Goal: Transaction & Acquisition: Obtain resource

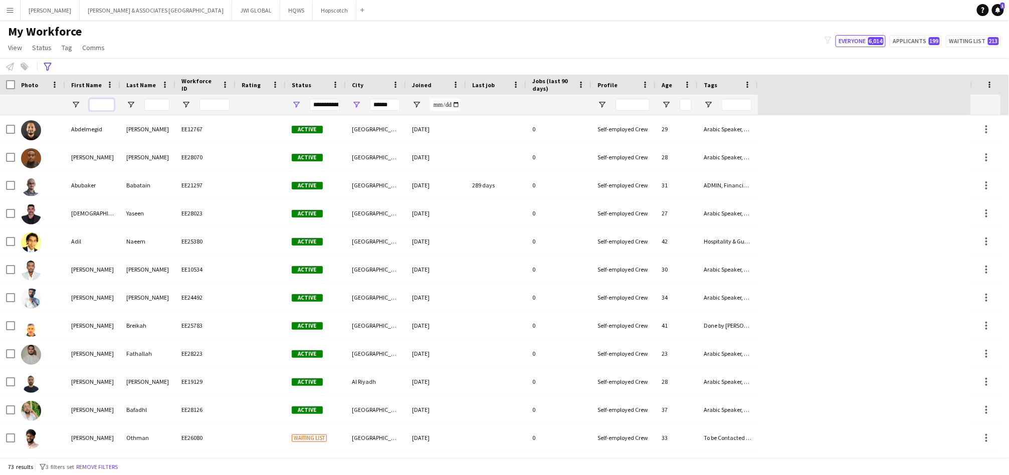
click at [95, 105] on input "First Name Filter Input" at bounding box center [101, 105] width 25 height 12
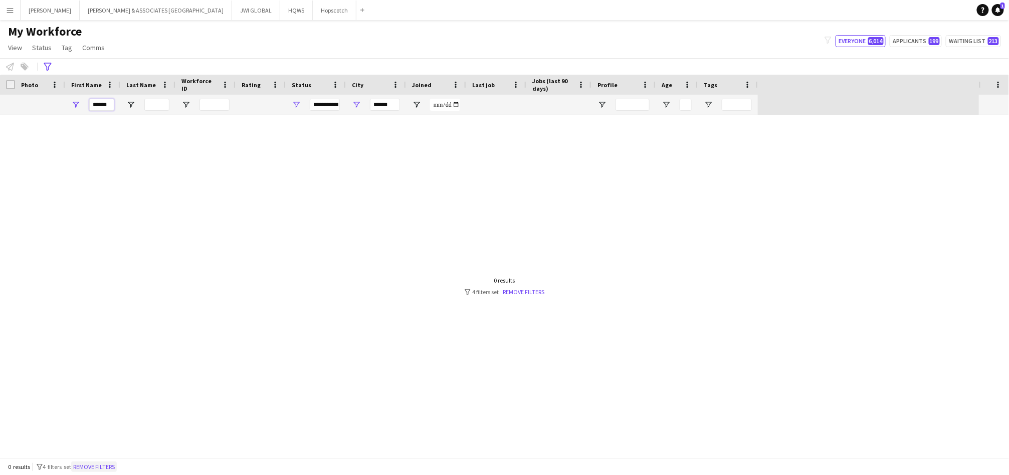
type input "******"
click at [117, 465] on button "Remove filters" at bounding box center [94, 467] width 46 height 11
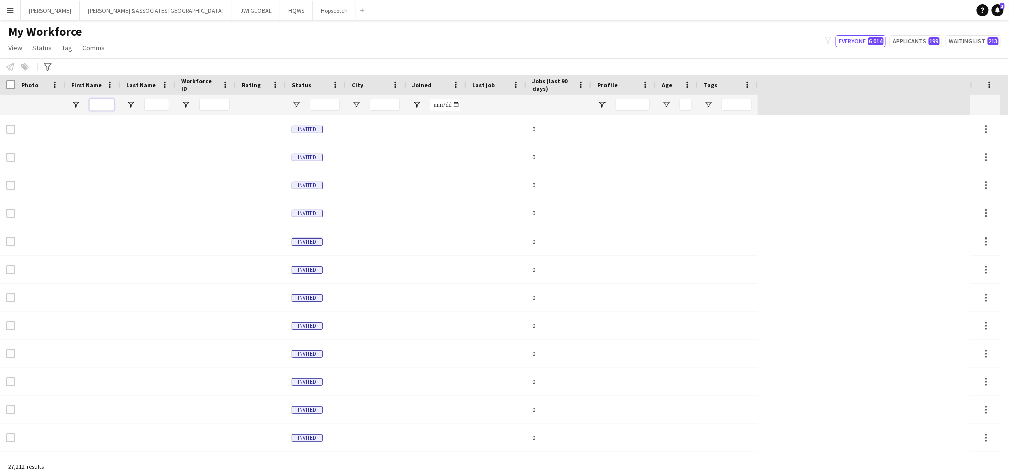
click at [101, 106] on input "First Name Filter Input" at bounding box center [101, 105] width 25 height 12
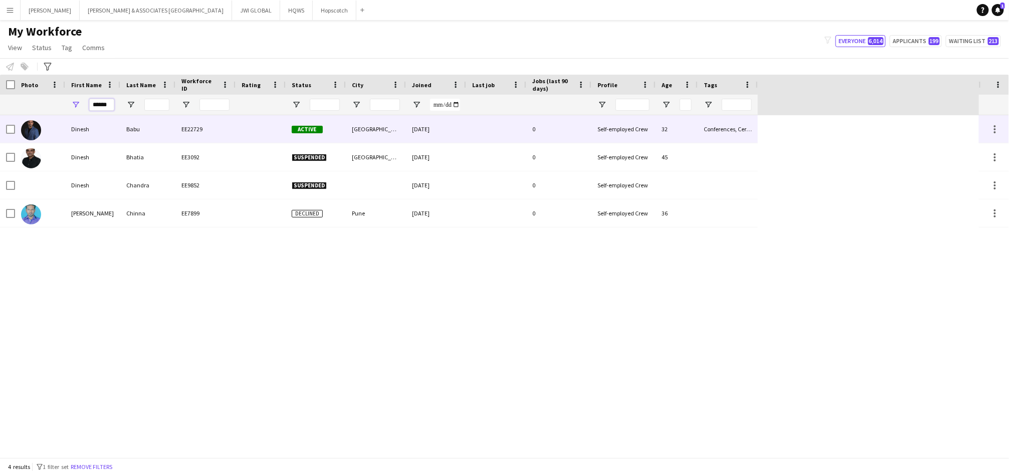
type input "******"
click at [160, 128] on div "Babu" at bounding box center [147, 129] width 55 height 28
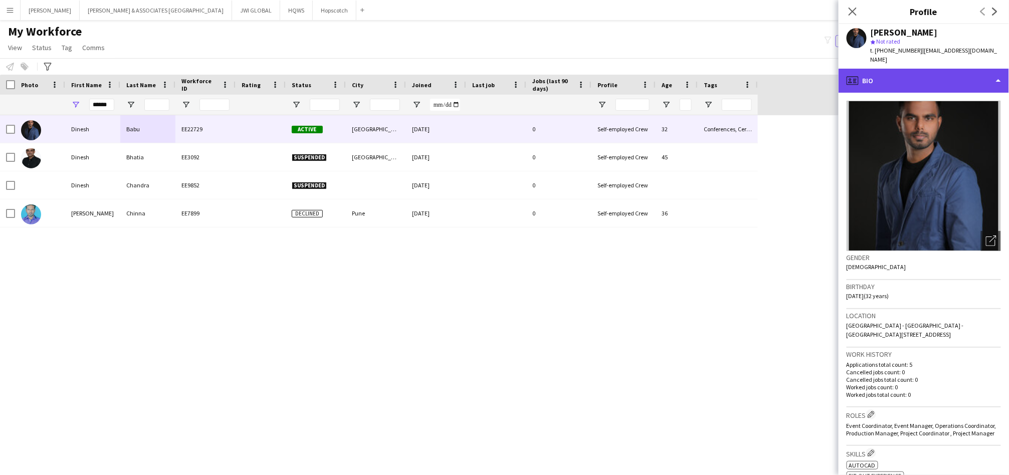
click at [887, 69] on div "profile Bio" at bounding box center [924, 81] width 170 height 24
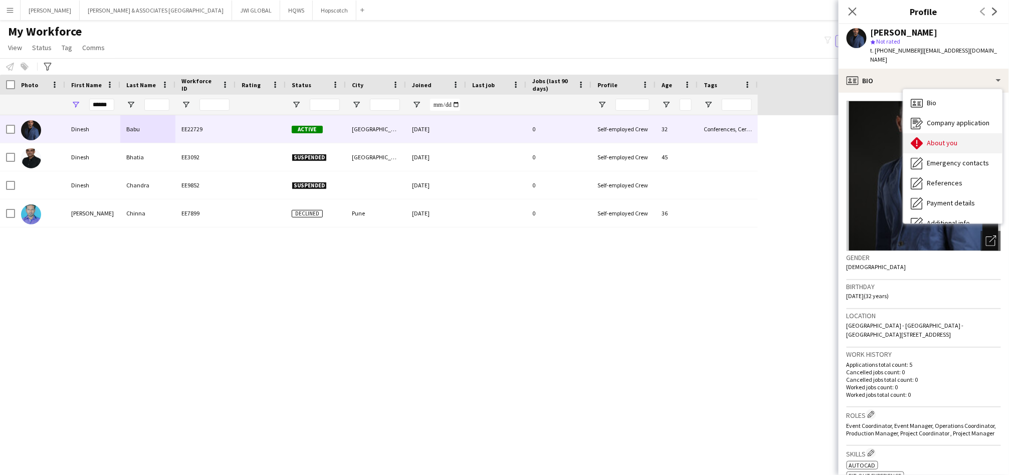
click at [922, 137] on icon at bounding box center [917, 143] width 12 height 12
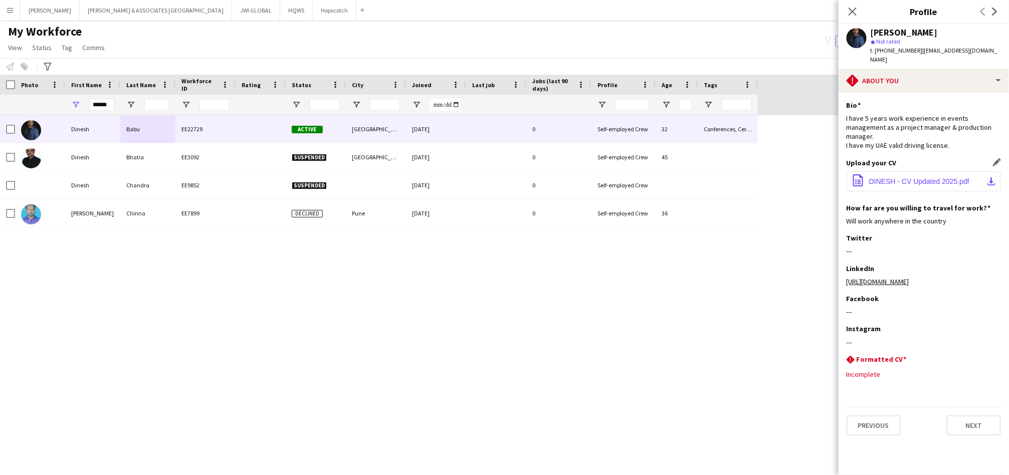
click at [917, 183] on span "DINESH - CV Updated 2025.pdf" at bounding box center [919, 181] width 100 height 8
click at [105, 101] on input "******" at bounding box center [101, 105] width 25 height 12
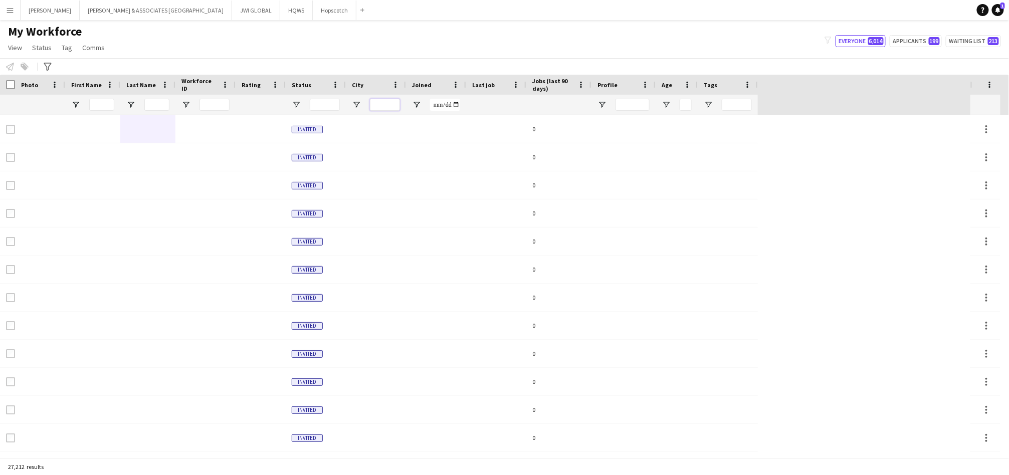
click at [373, 100] on input "City Filter Input" at bounding box center [385, 105] width 30 height 12
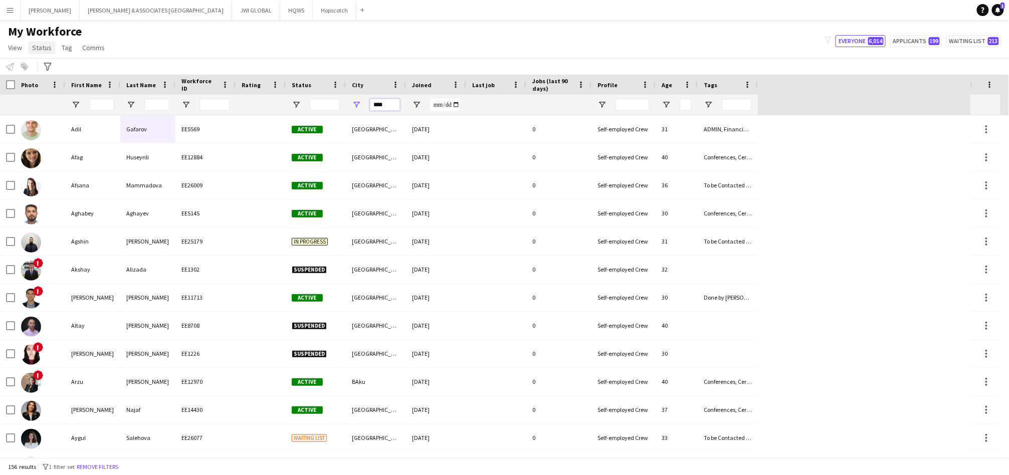
type input "****"
click at [35, 52] on link "Status" at bounding box center [42, 47] width 28 height 13
click at [65, 44] on span "Tag" at bounding box center [67, 47] width 11 height 9
click at [41, 67] on div "Notify workforce Add to tag Select at least one crew to tag him or her. Advance…" at bounding box center [504, 66] width 1009 height 17
click at [52, 67] on div "Advanced filters" at bounding box center [48, 67] width 12 height 12
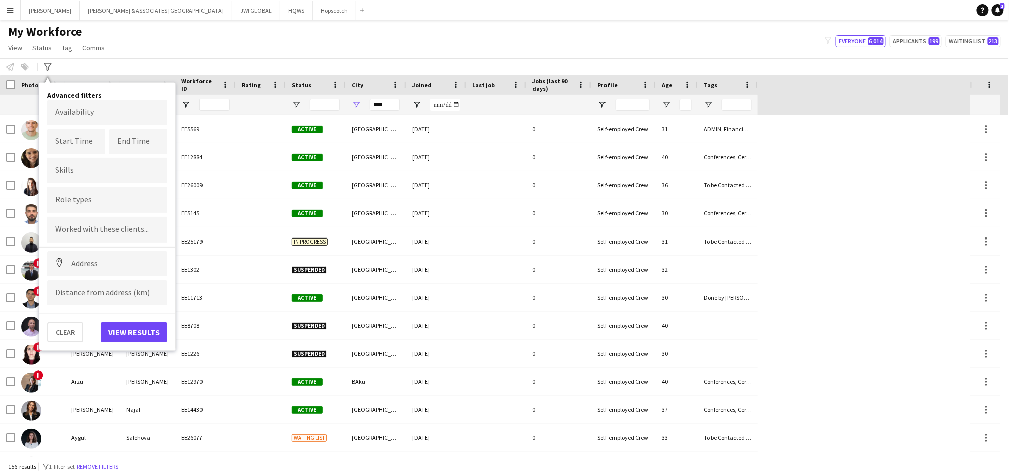
click at [129, 194] on div at bounding box center [107, 200] width 120 height 26
type input "**********"
click at [90, 278] on div "Production Manager" at bounding box center [107, 276] width 120 height 24
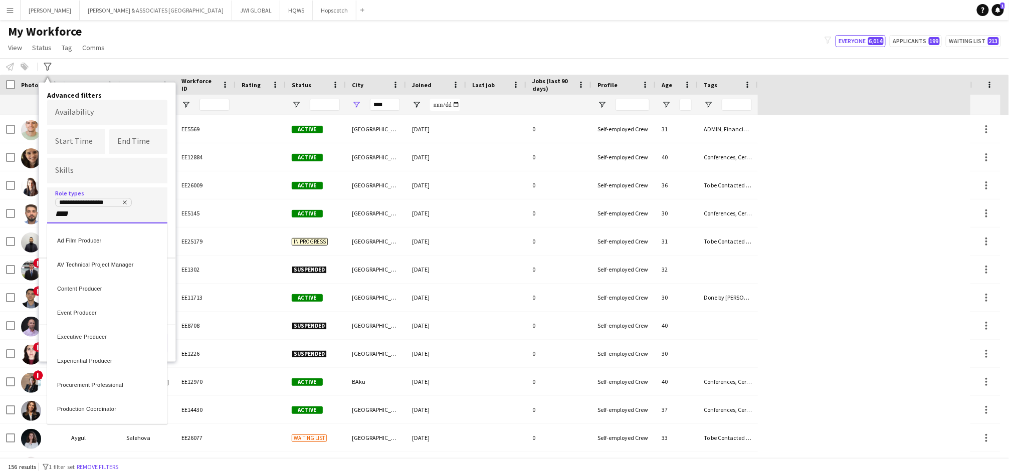
type input "****"
click at [92, 363] on div "Production Coordinator" at bounding box center [107, 359] width 120 height 24
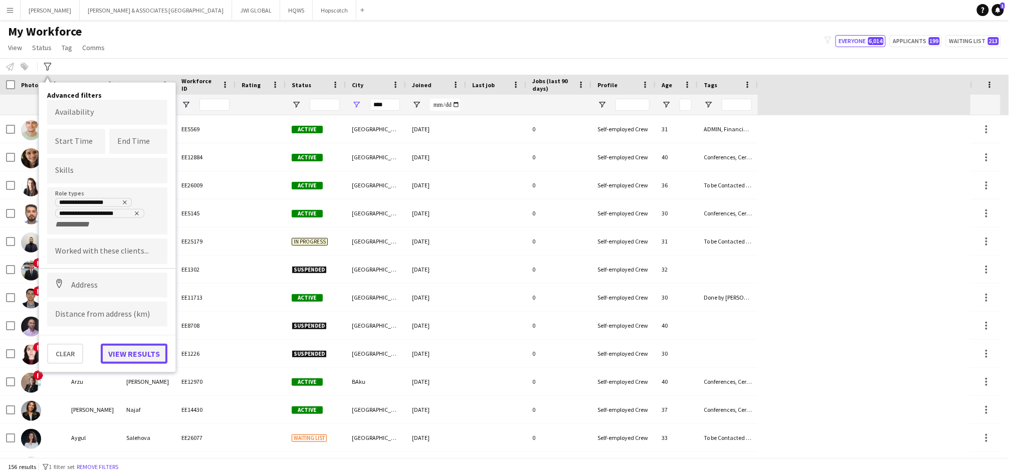
click at [119, 353] on button "View results" at bounding box center [134, 354] width 67 height 20
type input "**********"
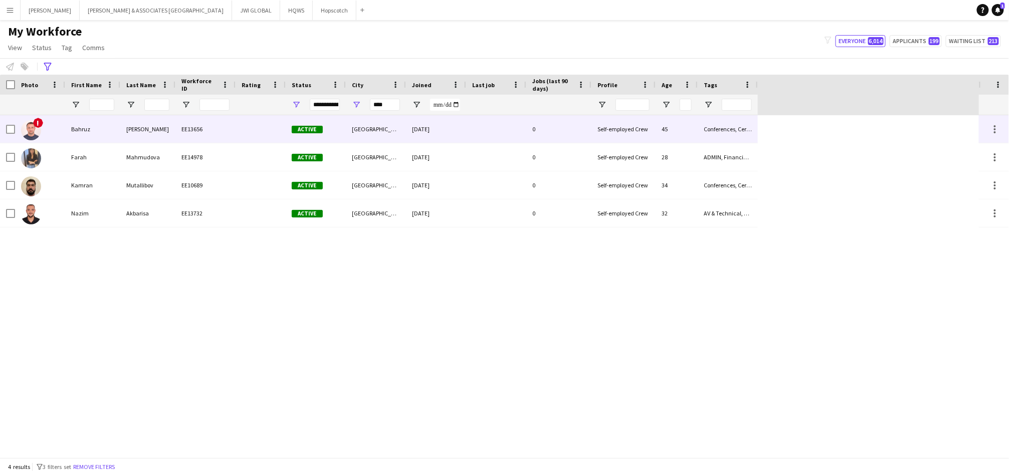
click at [103, 124] on div "Bahruz" at bounding box center [92, 129] width 55 height 28
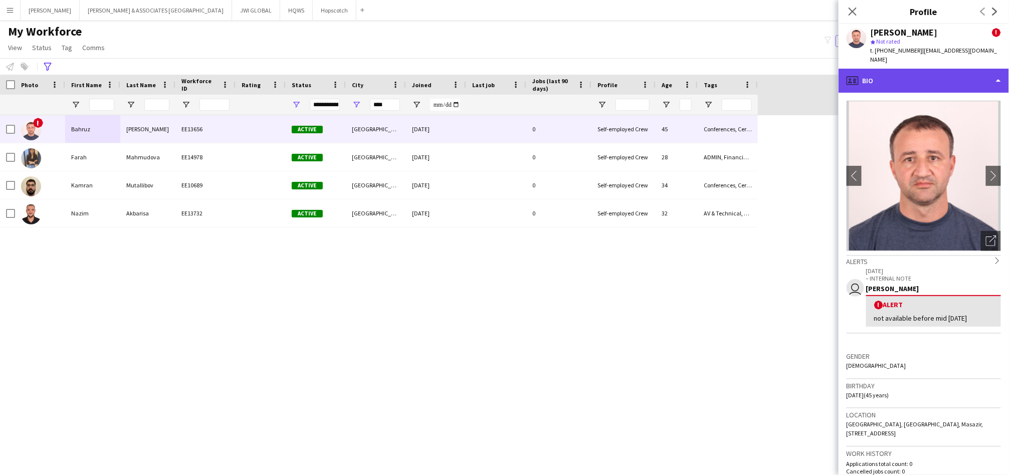
click at [884, 80] on div "profile Bio" at bounding box center [924, 81] width 170 height 24
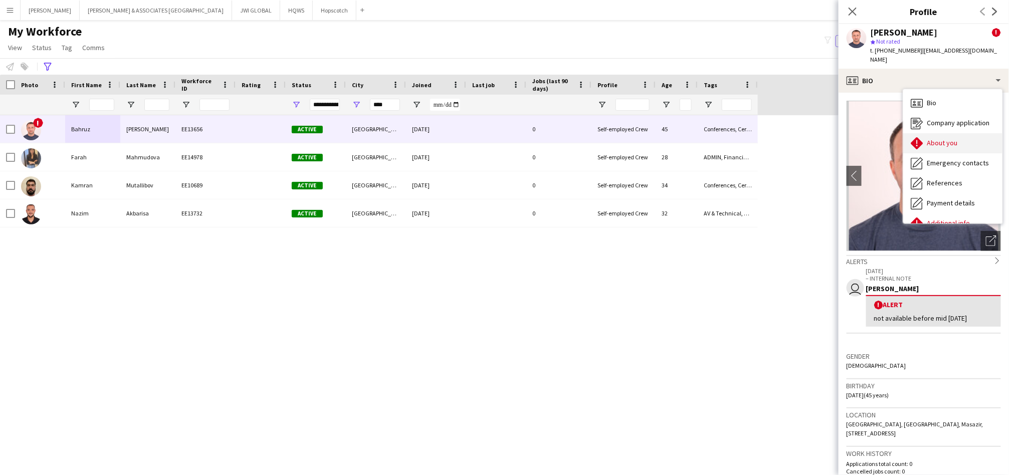
click at [943, 139] on div "About you About you" at bounding box center [952, 143] width 99 height 20
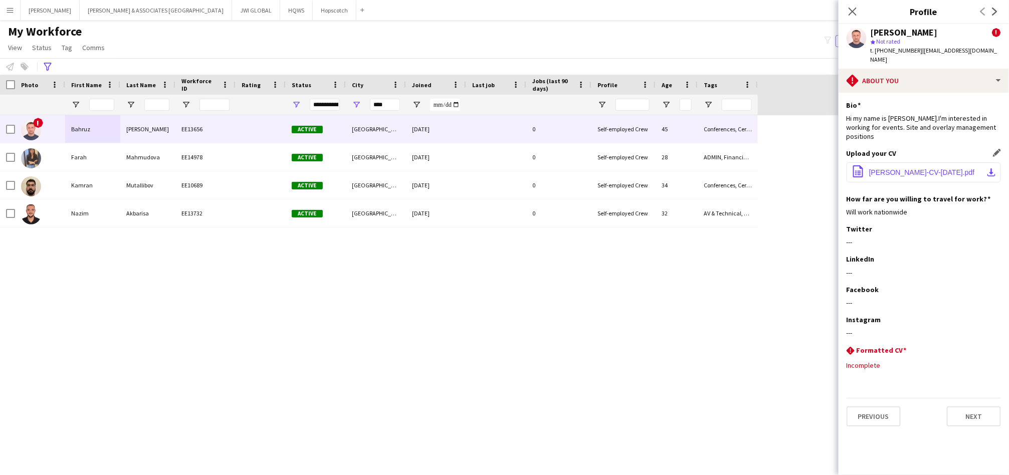
click at [913, 162] on button "office-file-sheet [PERSON_NAME]-CV-[DATE].pdf download-bottom" at bounding box center [924, 172] width 154 height 20
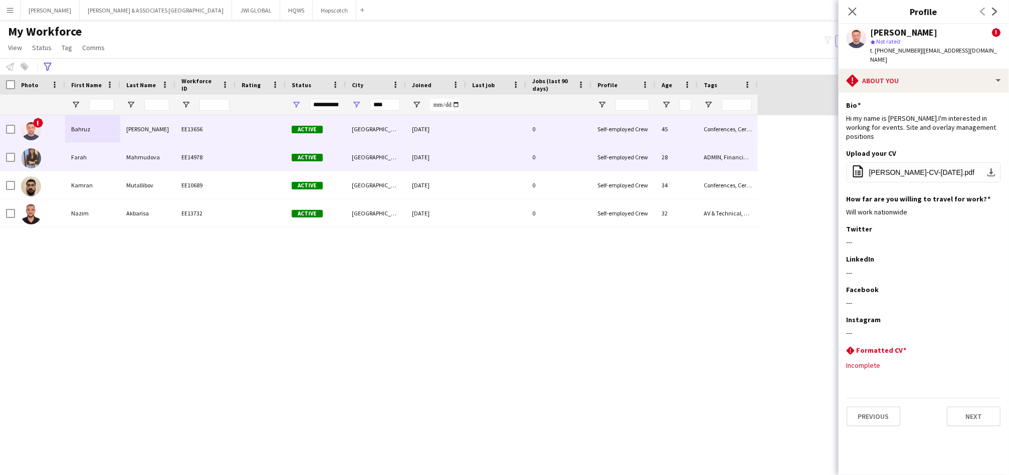
click at [154, 158] on div "Mahmudova" at bounding box center [147, 157] width 55 height 28
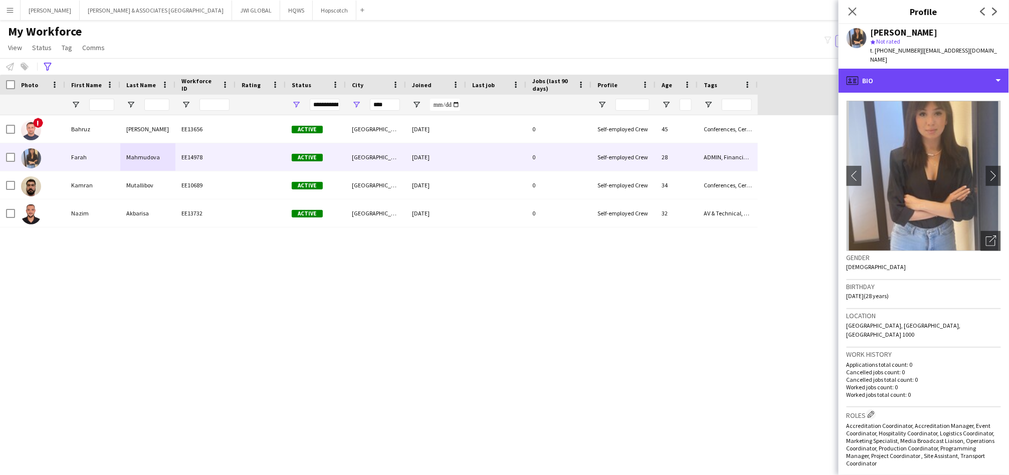
click at [927, 80] on div "profile Bio" at bounding box center [924, 81] width 170 height 24
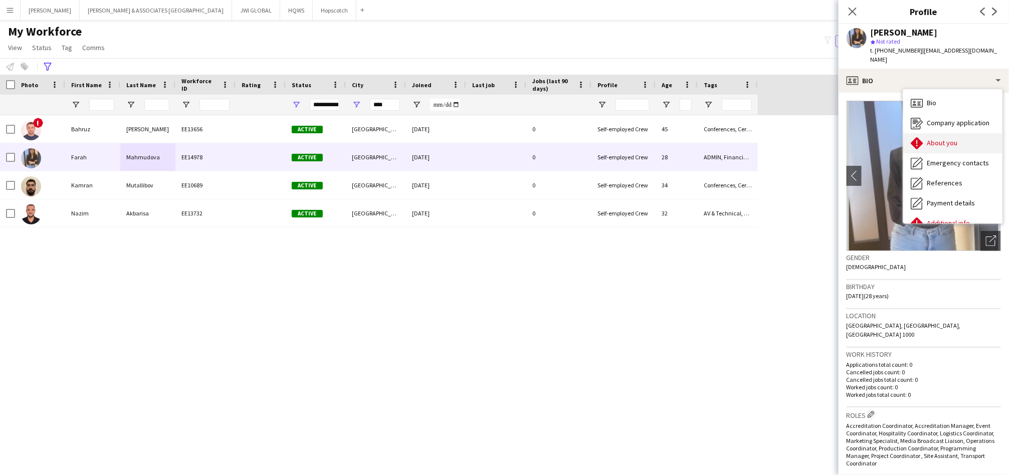
click at [944, 138] on span "About you" at bounding box center [942, 142] width 31 height 9
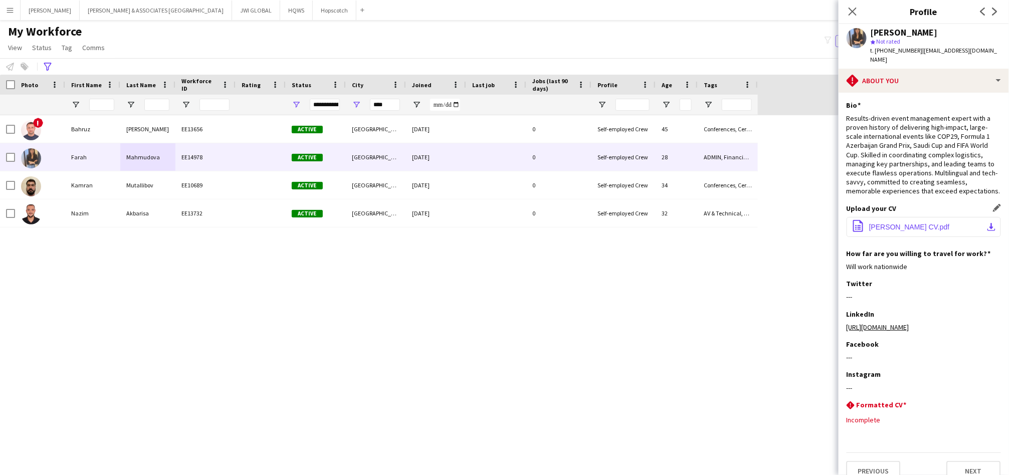
click at [923, 231] on span "[PERSON_NAME] CV.pdf" at bounding box center [909, 227] width 81 height 8
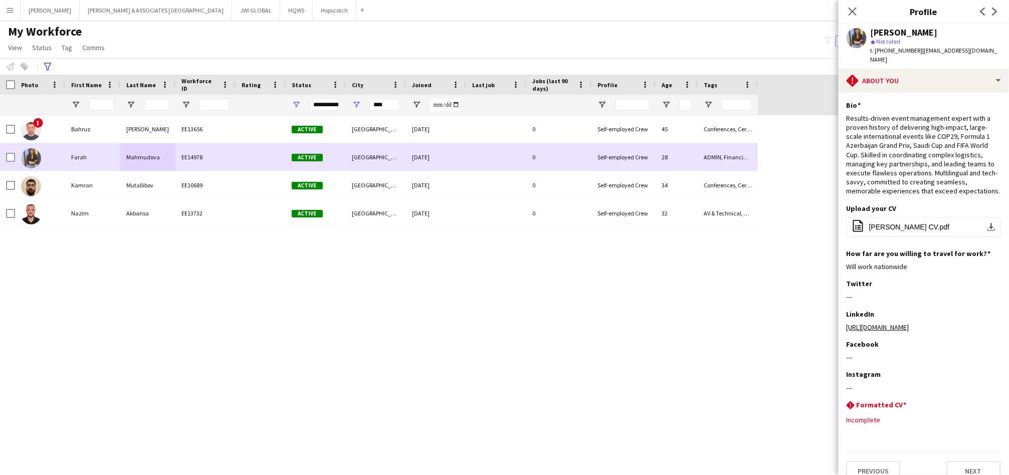
click at [121, 166] on div "Mahmudova" at bounding box center [147, 157] width 55 height 28
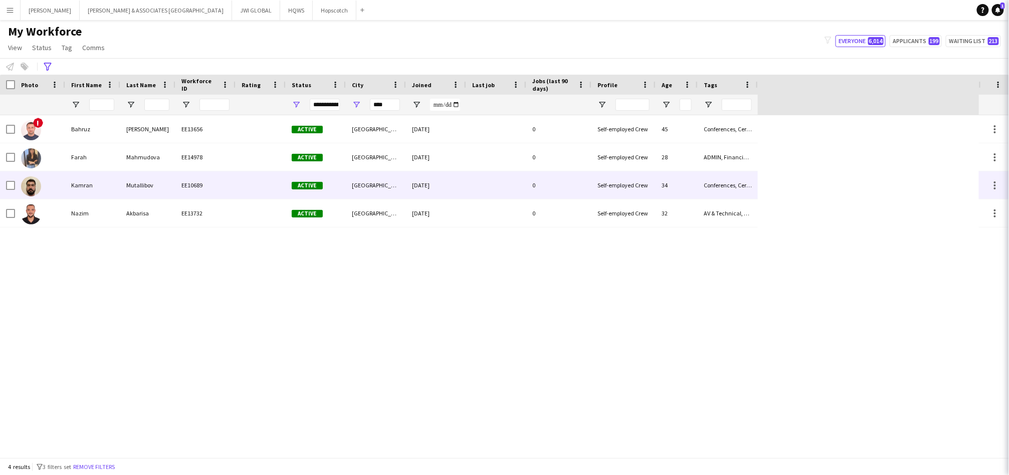
click at [128, 189] on div "Mutallibov" at bounding box center [147, 185] width 55 height 28
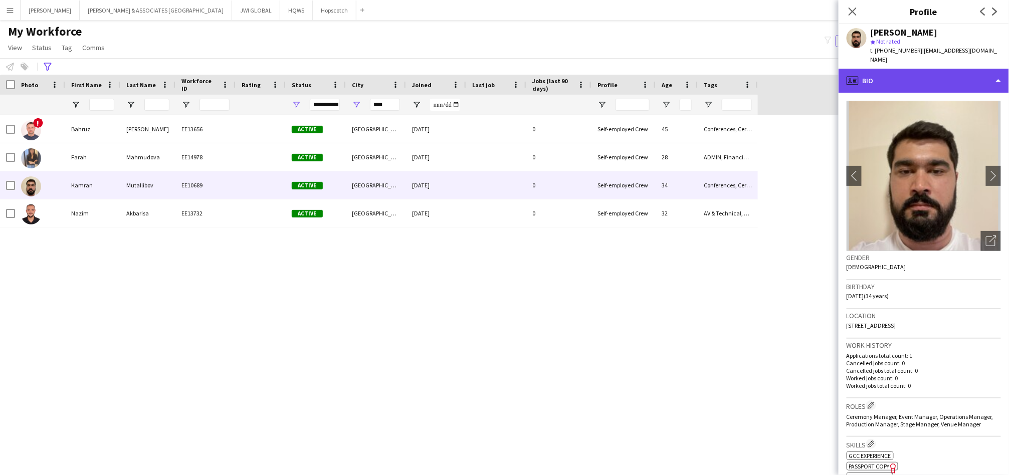
click at [919, 72] on div "profile Bio" at bounding box center [924, 81] width 170 height 24
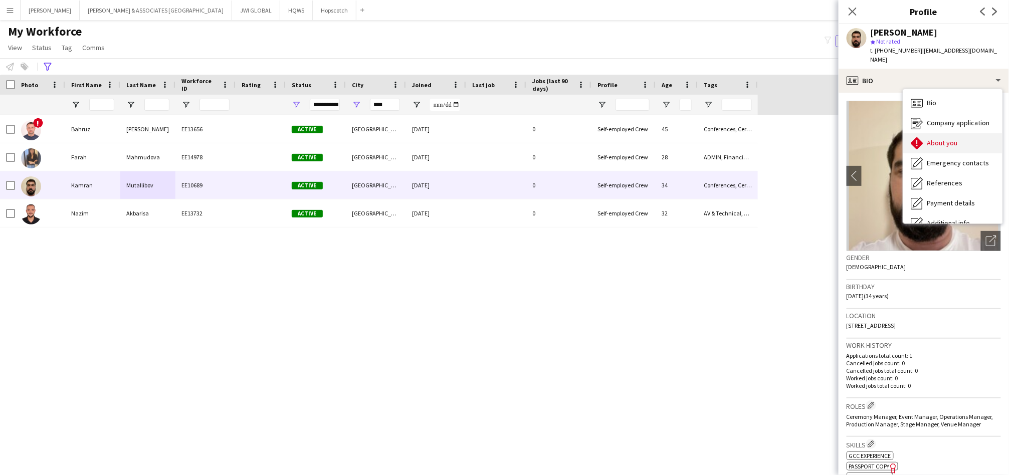
click at [965, 133] on div "About you About you" at bounding box center [952, 143] width 99 height 20
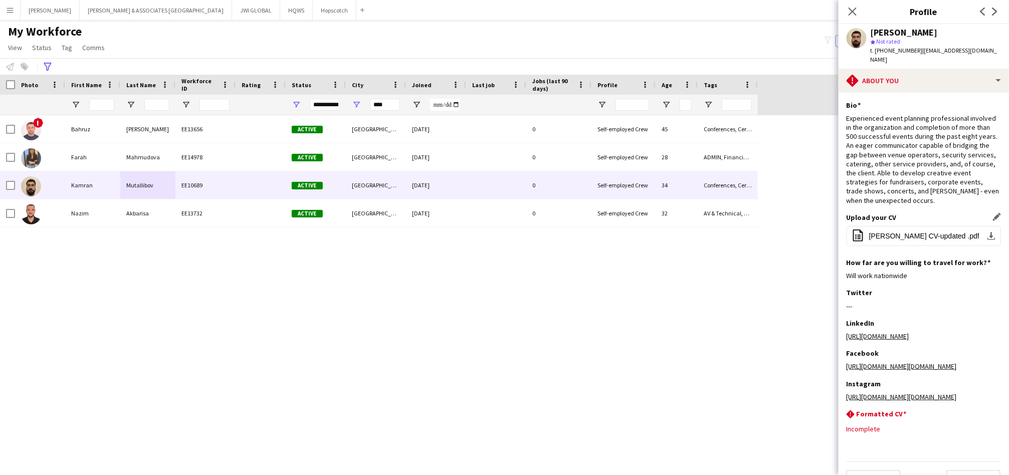
click at [945, 215] on div "Upload your CV Edit this field office-file-sheet [PERSON_NAME] CV-updated .pdf …" at bounding box center [924, 235] width 154 height 45
click at [946, 232] on span "[PERSON_NAME] CV-updated .pdf" at bounding box center [924, 236] width 110 height 8
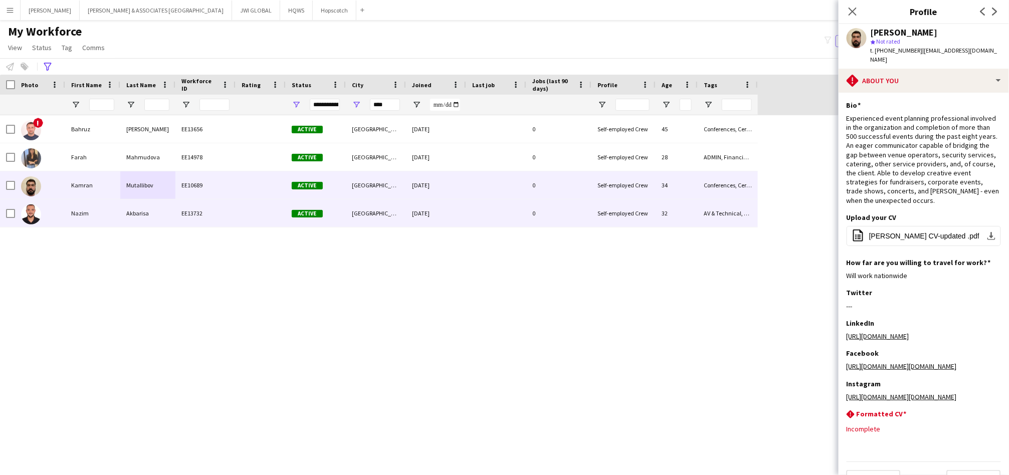
drag, startPoint x: 114, startPoint y: 219, endPoint x: 902, endPoint y: 271, distance: 789.1
click at [114, 219] on div "Nazim" at bounding box center [92, 213] width 55 height 28
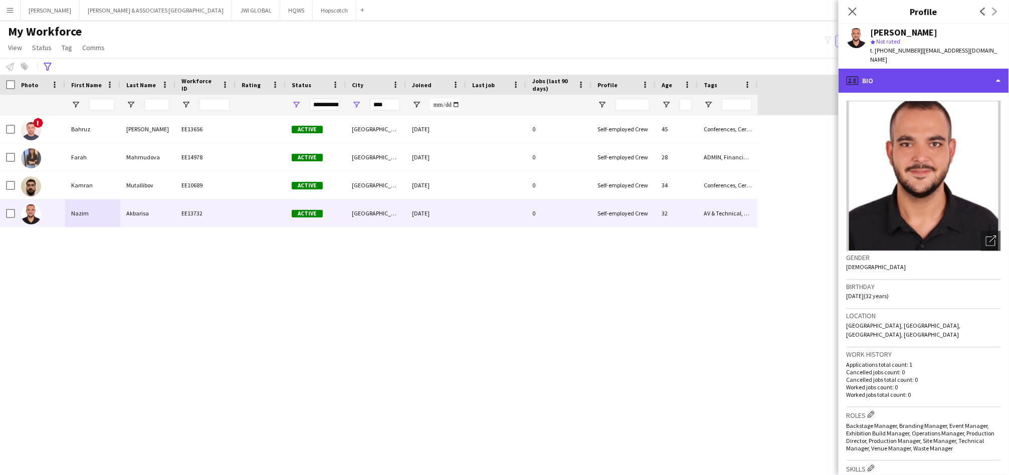
click at [925, 69] on div "profile Bio" at bounding box center [924, 81] width 170 height 24
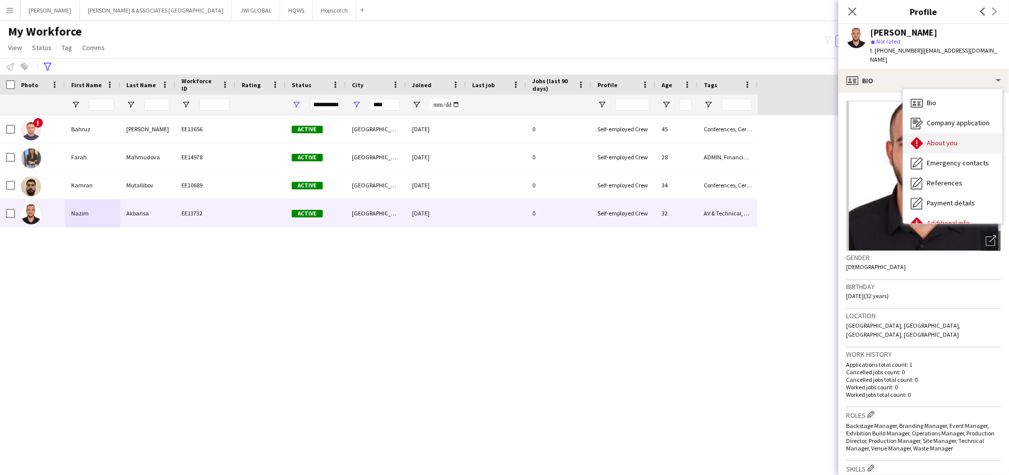
click at [944, 138] on div "About you About you" at bounding box center [952, 143] width 99 height 20
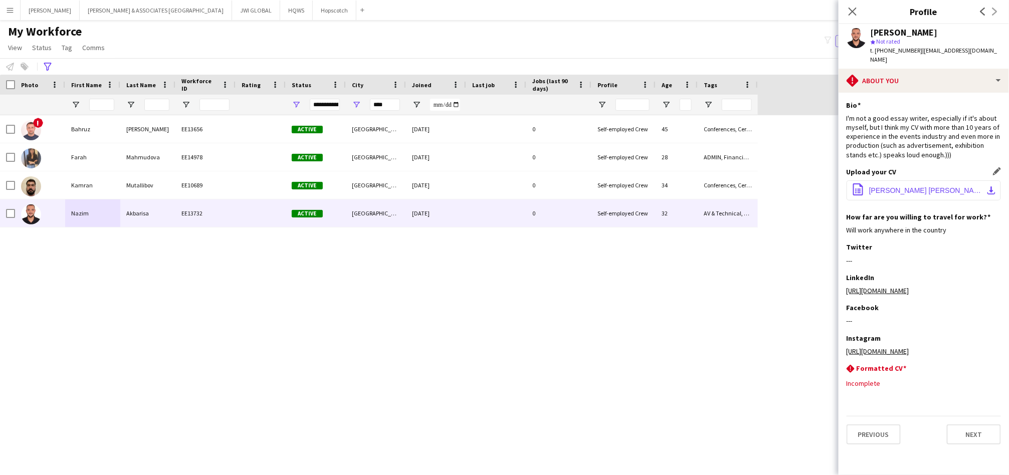
click at [953, 180] on button "office-file-sheet [PERSON_NAME] [PERSON_NAME]docx download-bottom" at bounding box center [924, 190] width 154 height 20
click at [378, 105] on input "****" at bounding box center [385, 105] width 30 height 12
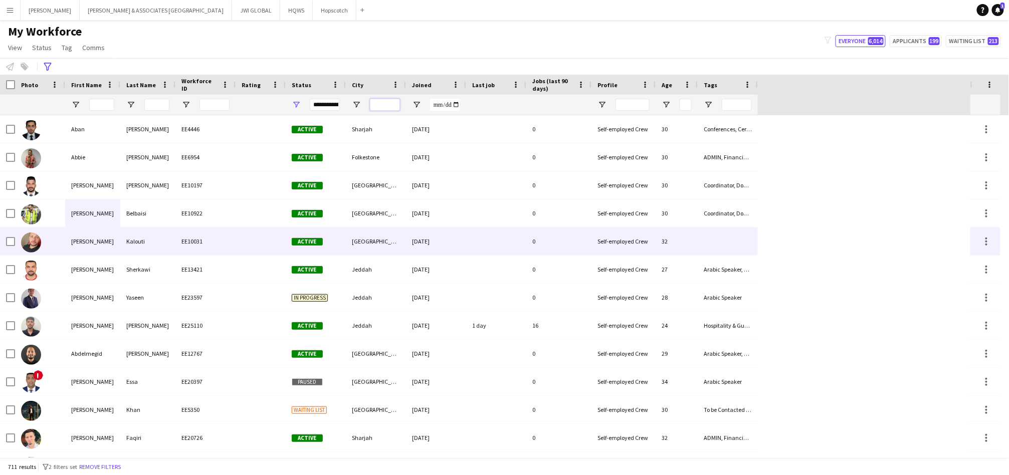
scroll to position [185, 0]
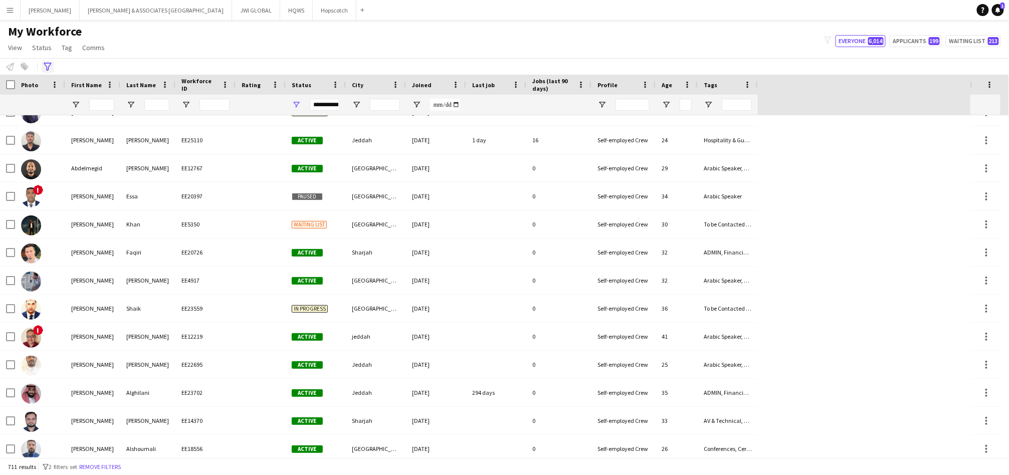
click at [47, 65] on icon "Advanced filters" at bounding box center [48, 67] width 8 height 8
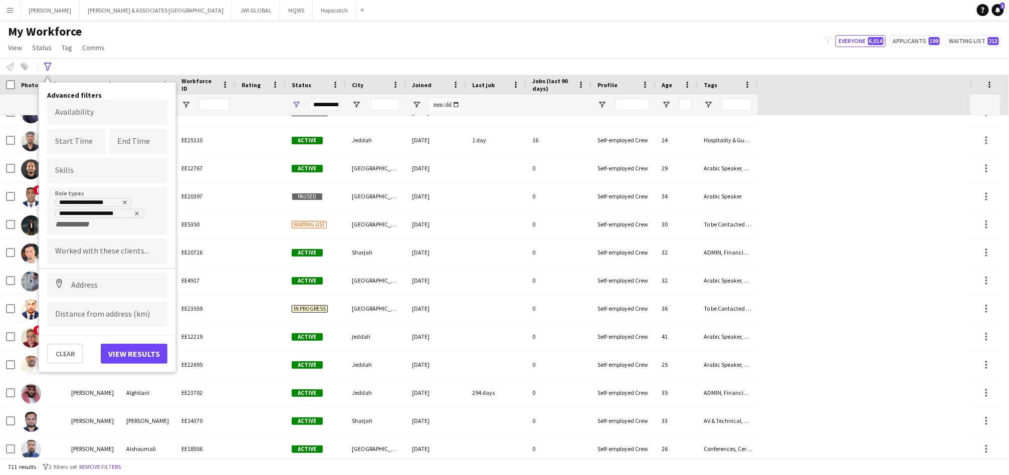
click at [84, 224] on input "+ Role type" at bounding box center [76, 224] width 43 height 9
type input "*"
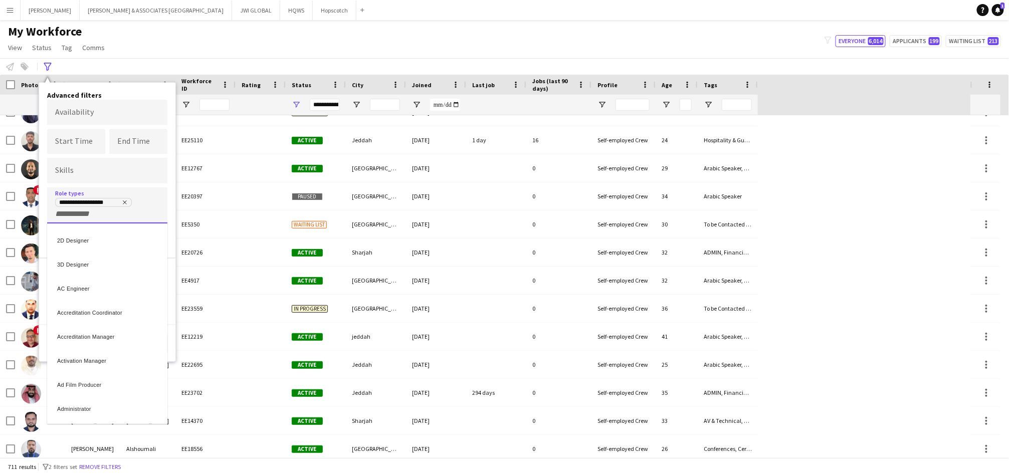
click at [265, 154] on div at bounding box center [504, 237] width 1009 height 475
